Goal: Task Accomplishment & Management: Complete application form

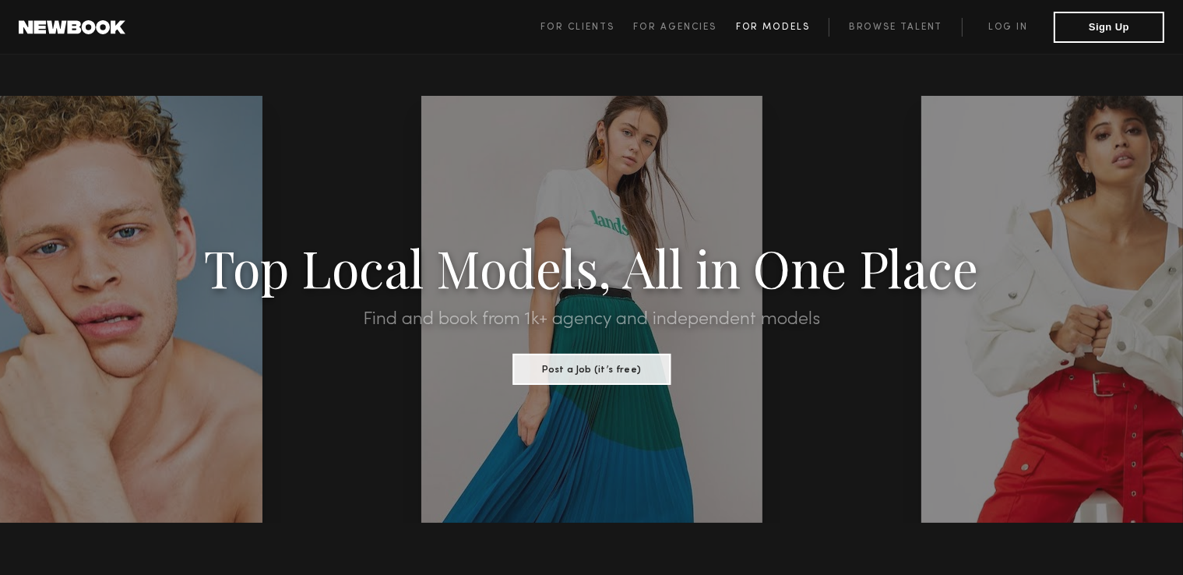
click at [781, 30] on span "For Models" at bounding box center [773, 27] width 74 height 9
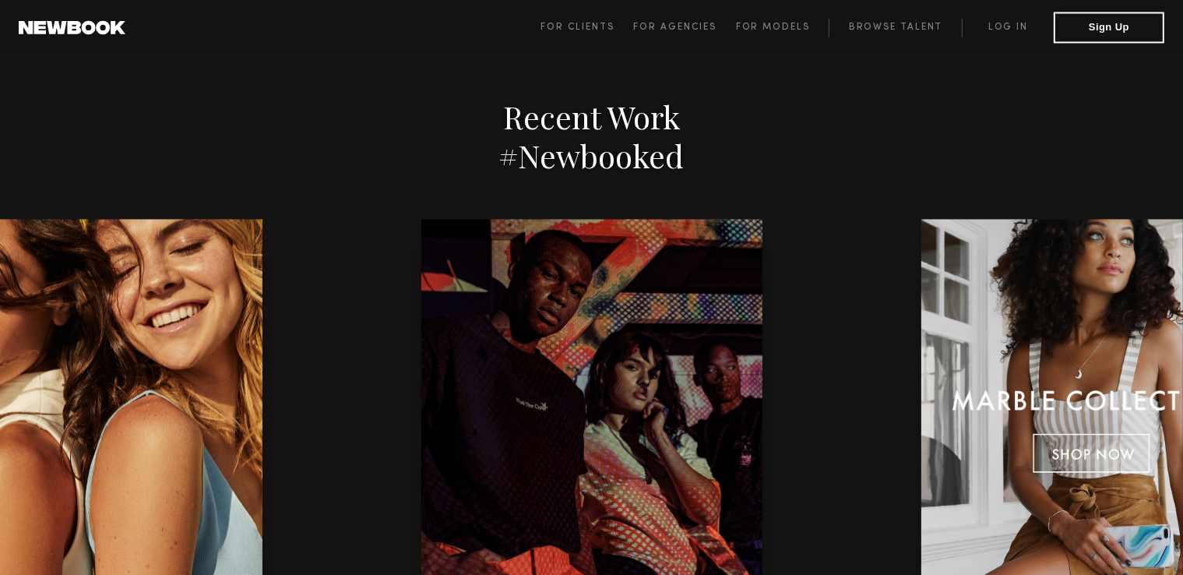
scroll to position [2812, 0]
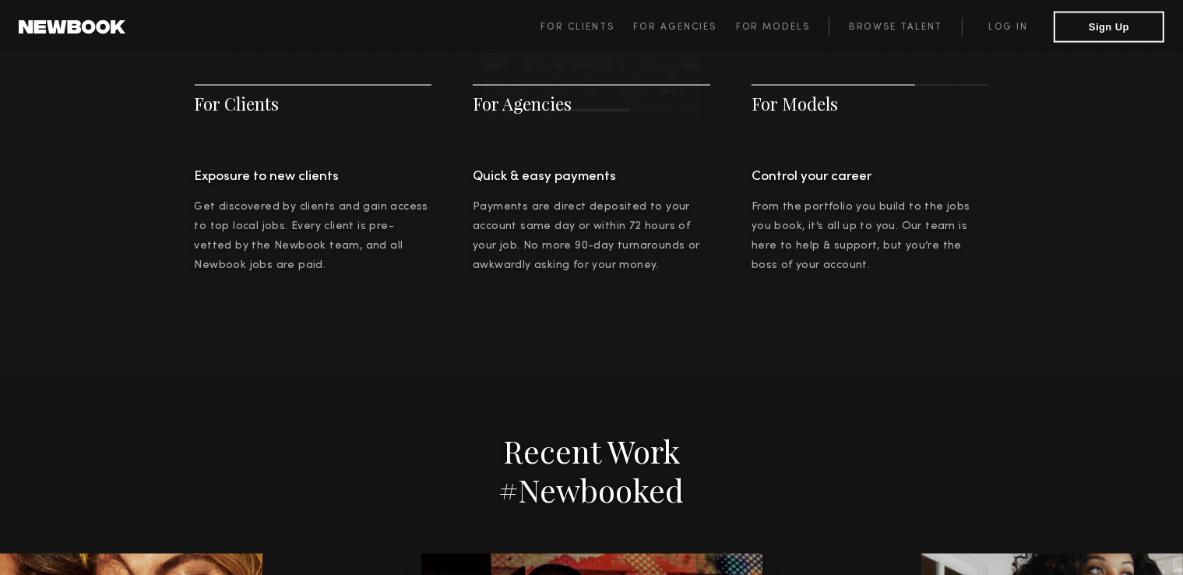
click at [814, 98] on span "For Models" at bounding box center [795, 103] width 86 height 23
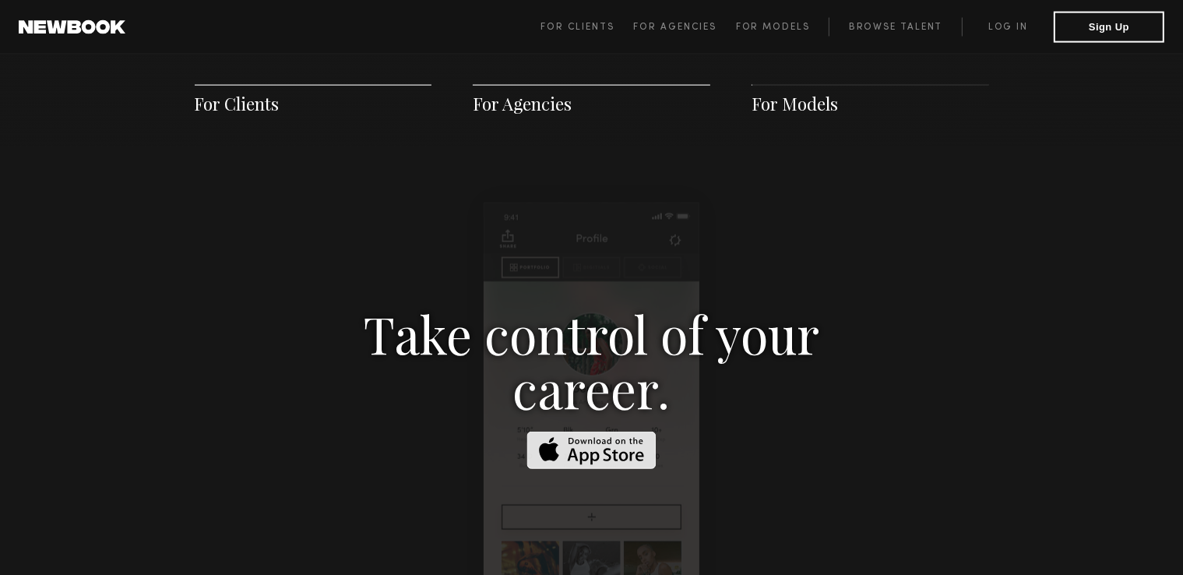
scroll to position [2242, 0]
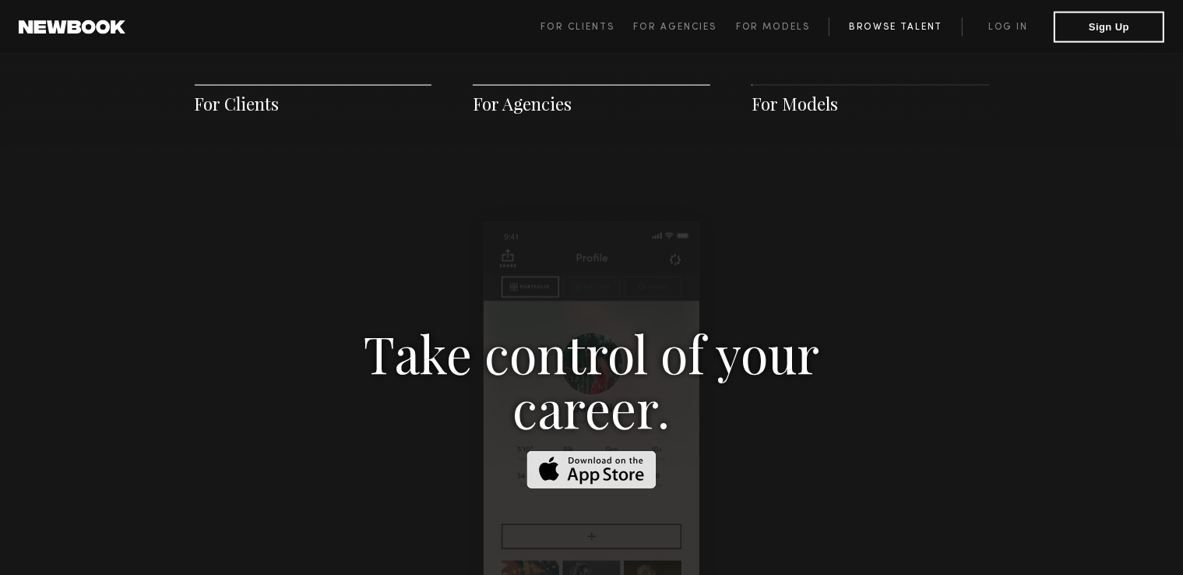
click at [913, 25] on link "Browse Talent" at bounding box center [895, 27] width 133 height 19
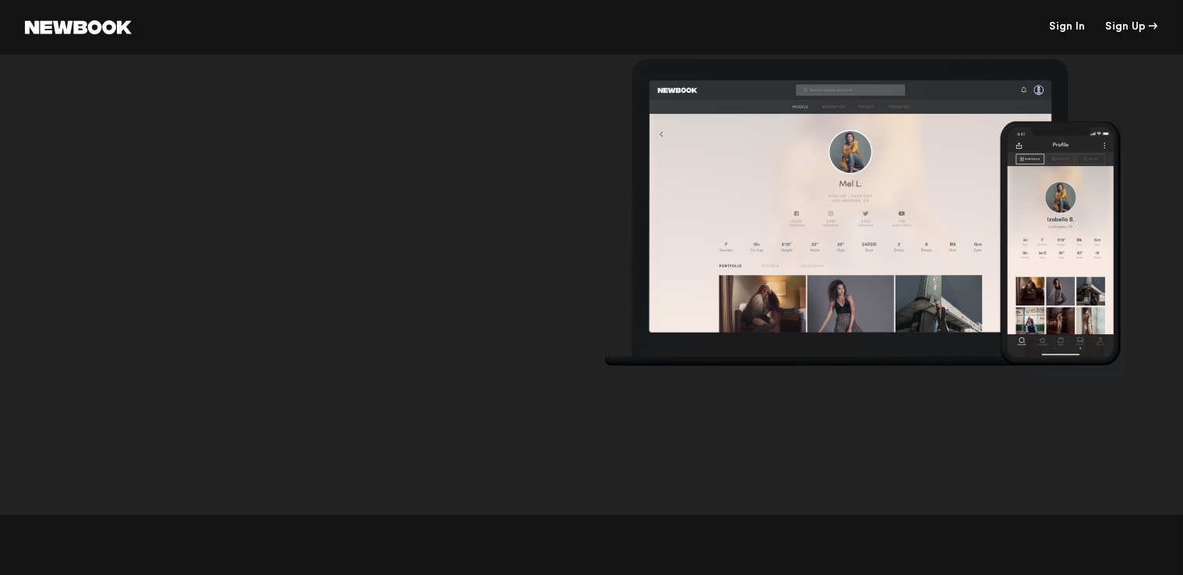
scroll to position [5193, 0]
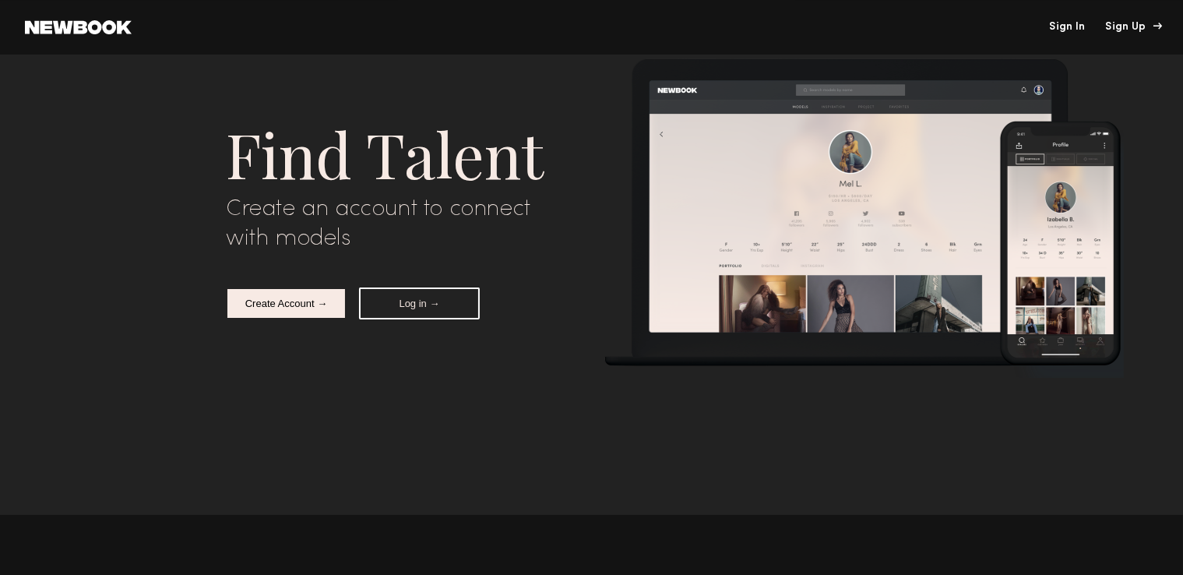
click at [1125, 32] on div "Sign Up" at bounding box center [1132, 27] width 52 height 11
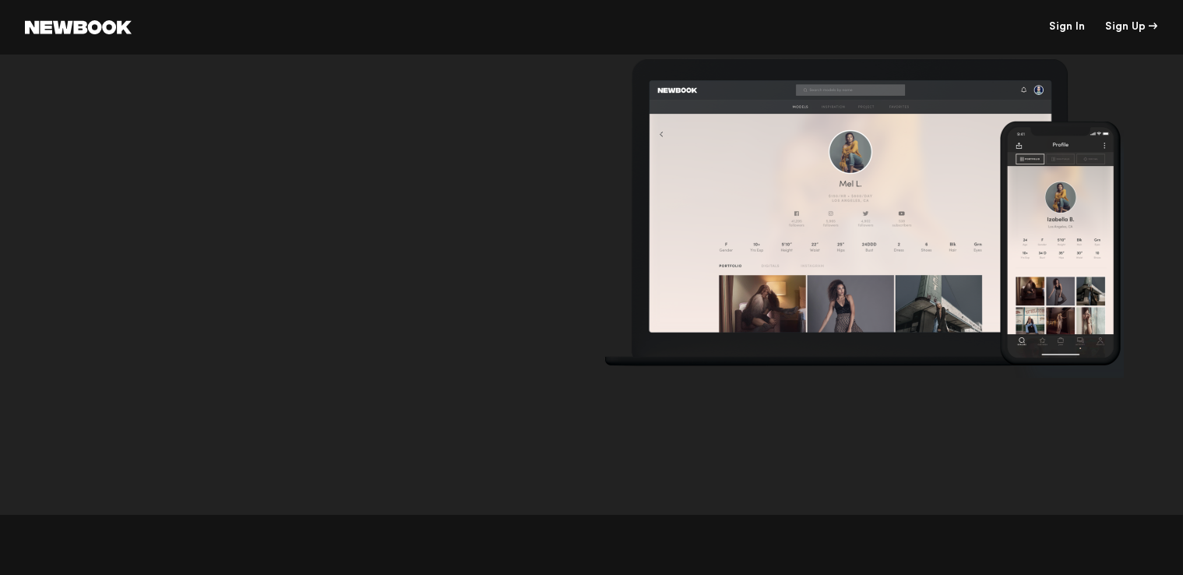
scroll to position [5384, 0]
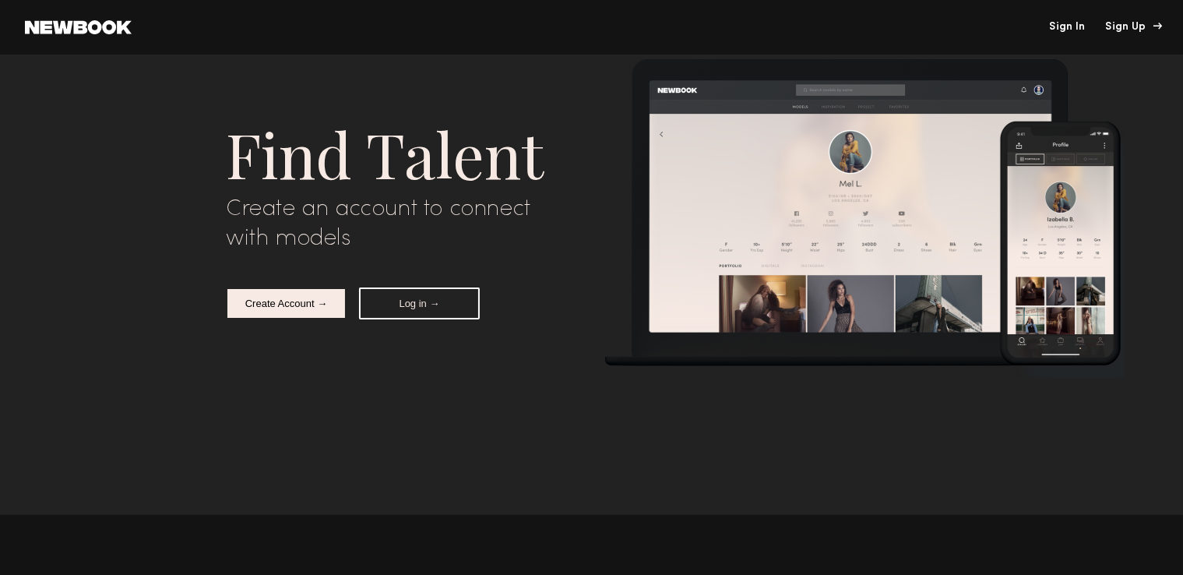
click at [1121, 30] on div "Sign Up" at bounding box center [1132, 27] width 52 height 11
